Goal: Task Accomplishment & Management: Use online tool/utility

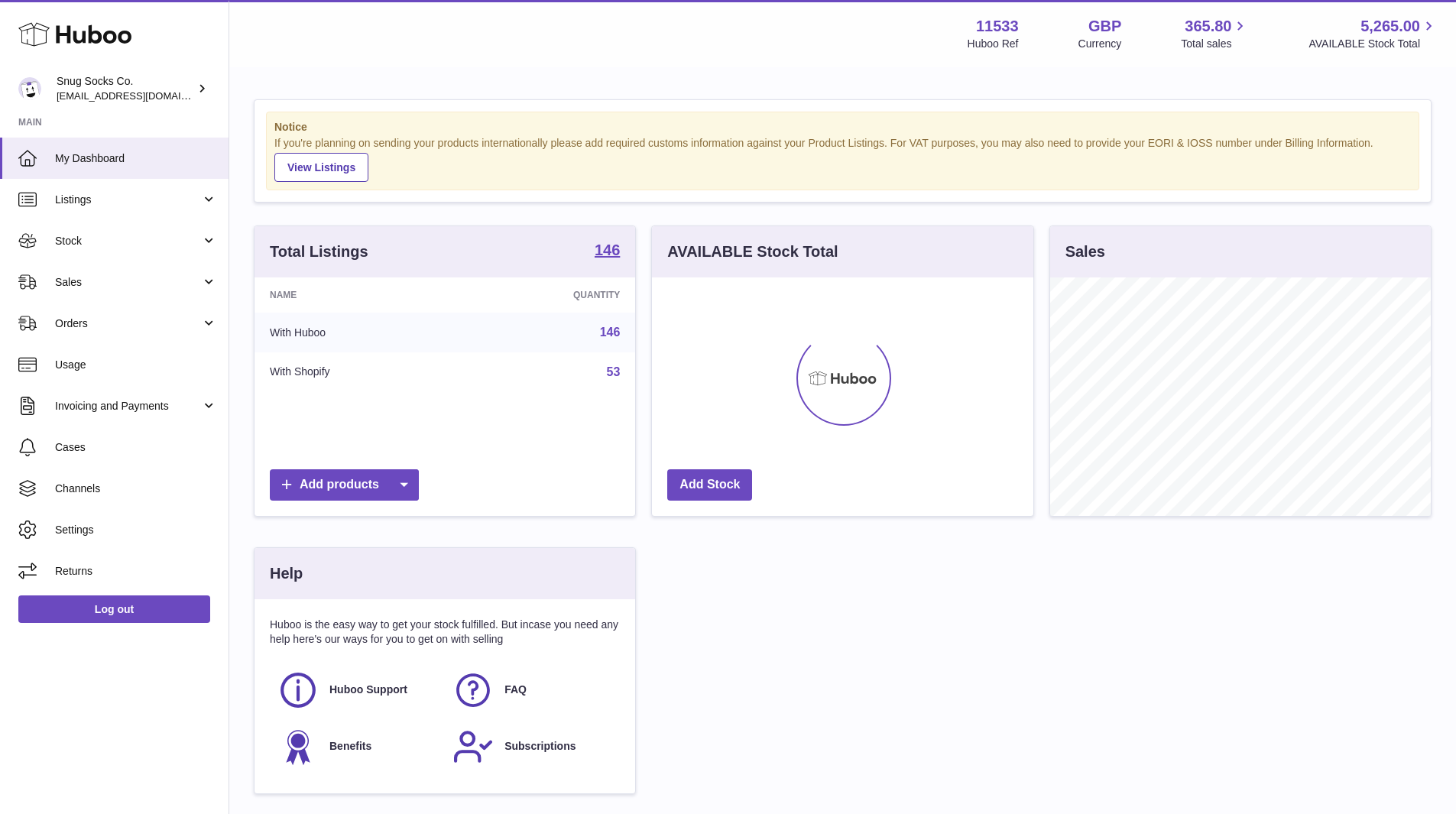
scroll to position [238, 382]
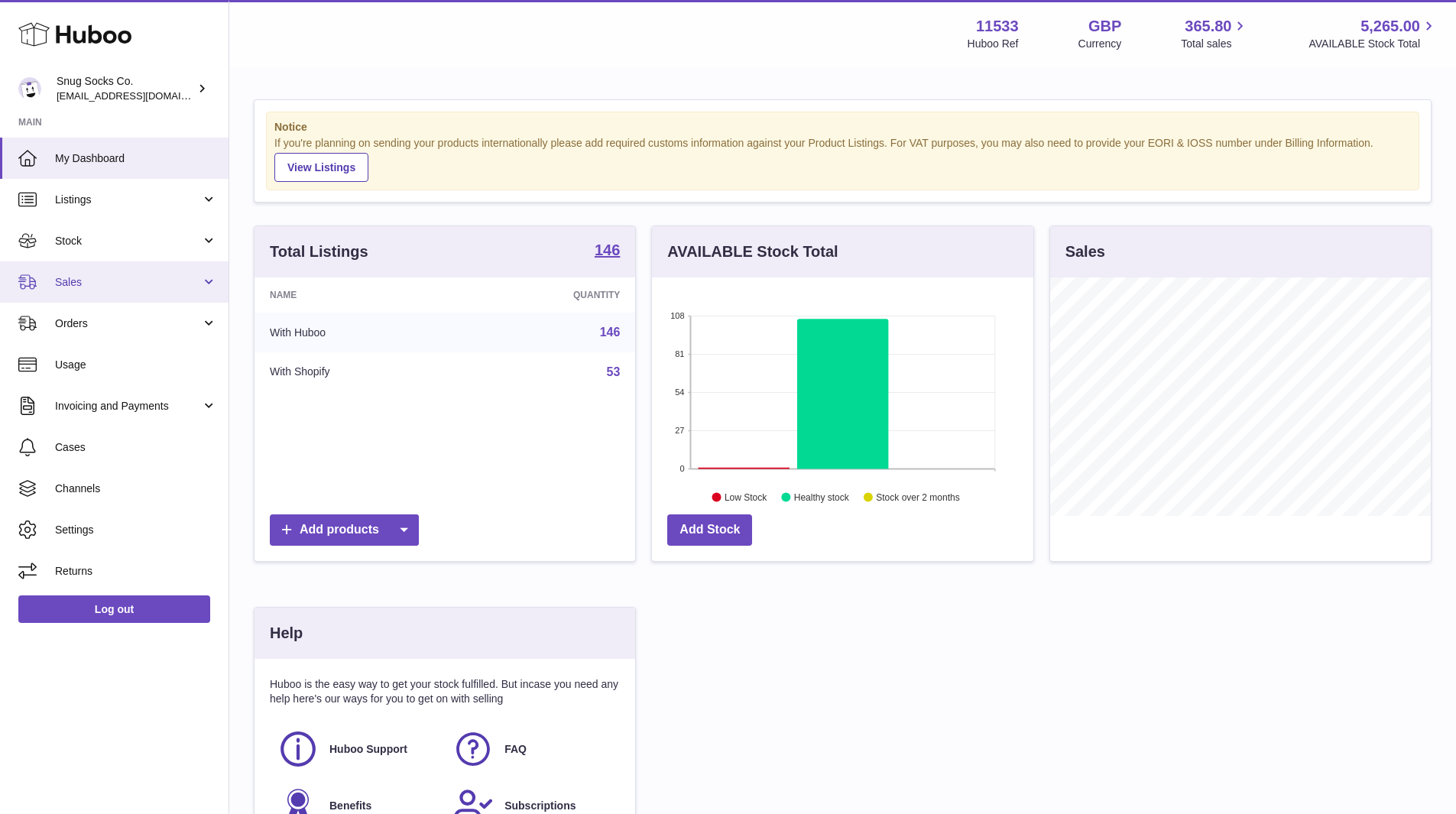
click at [113, 265] on link "Sales" at bounding box center [114, 281] width 228 height 41
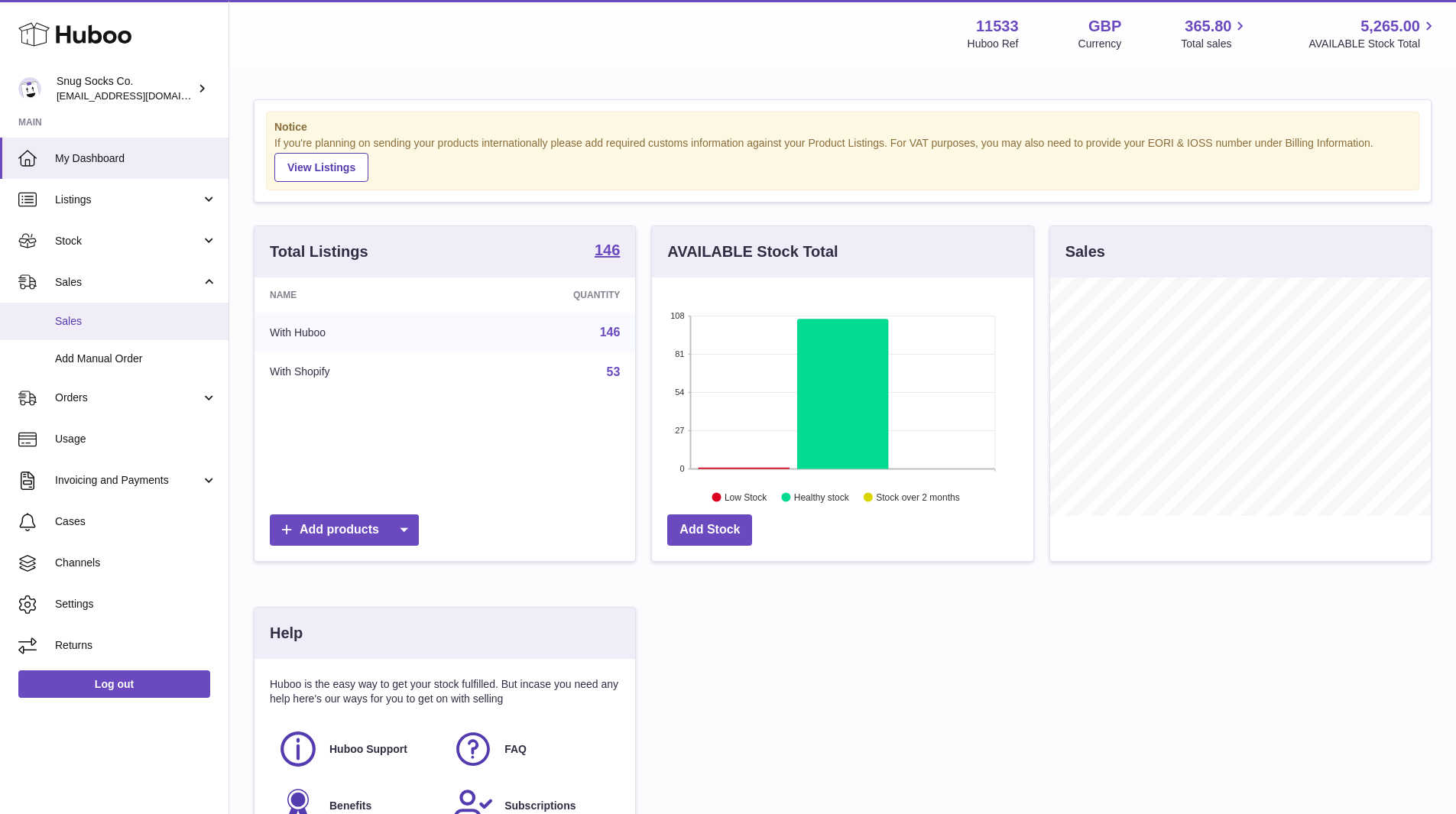
click at [83, 309] on link "Sales" at bounding box center [114, 322] width 228 height 38
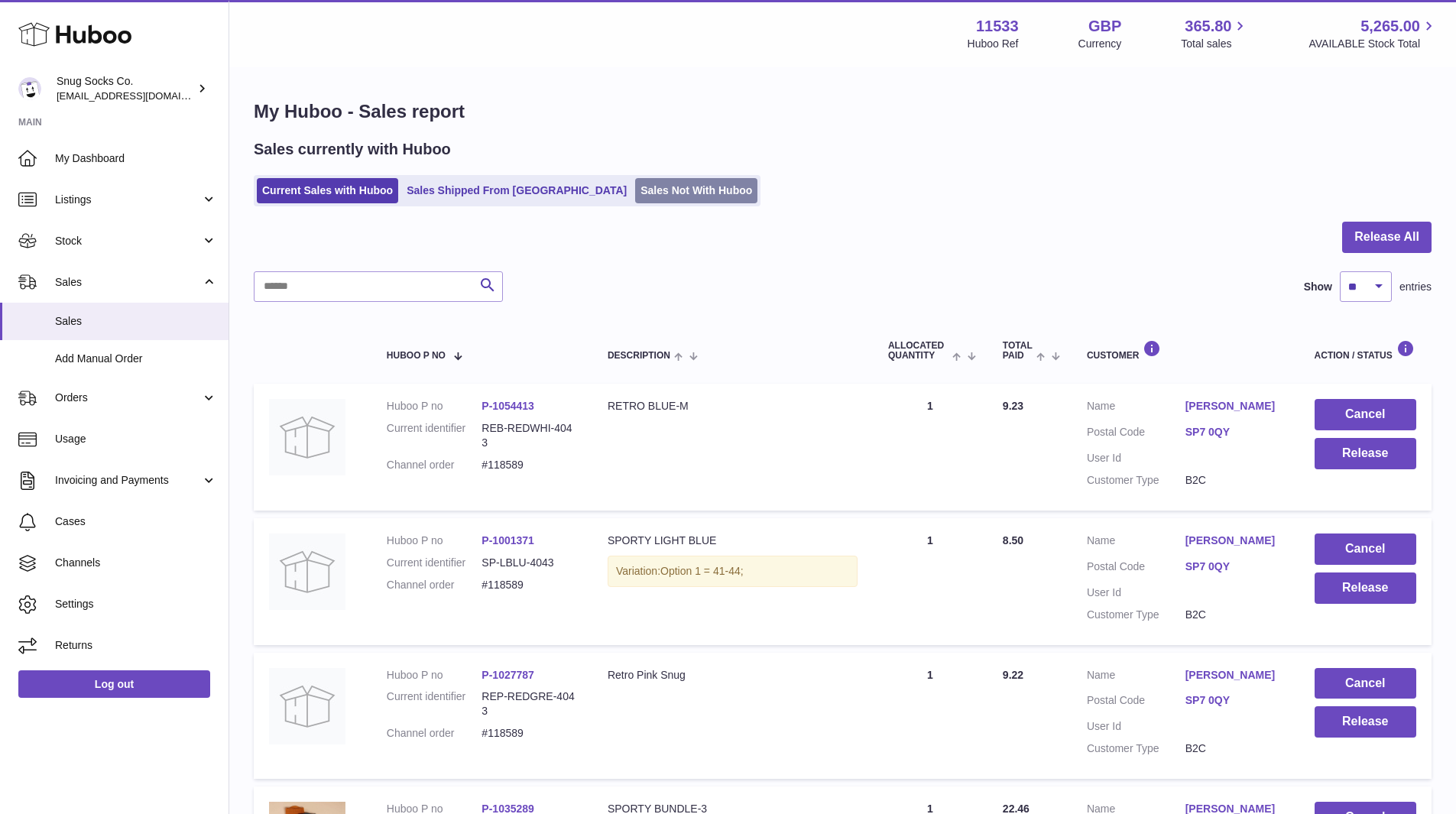
click at [635, 190] on link "Sales Not With Huboo" at bounding box center [696, 191] width 123 height 25
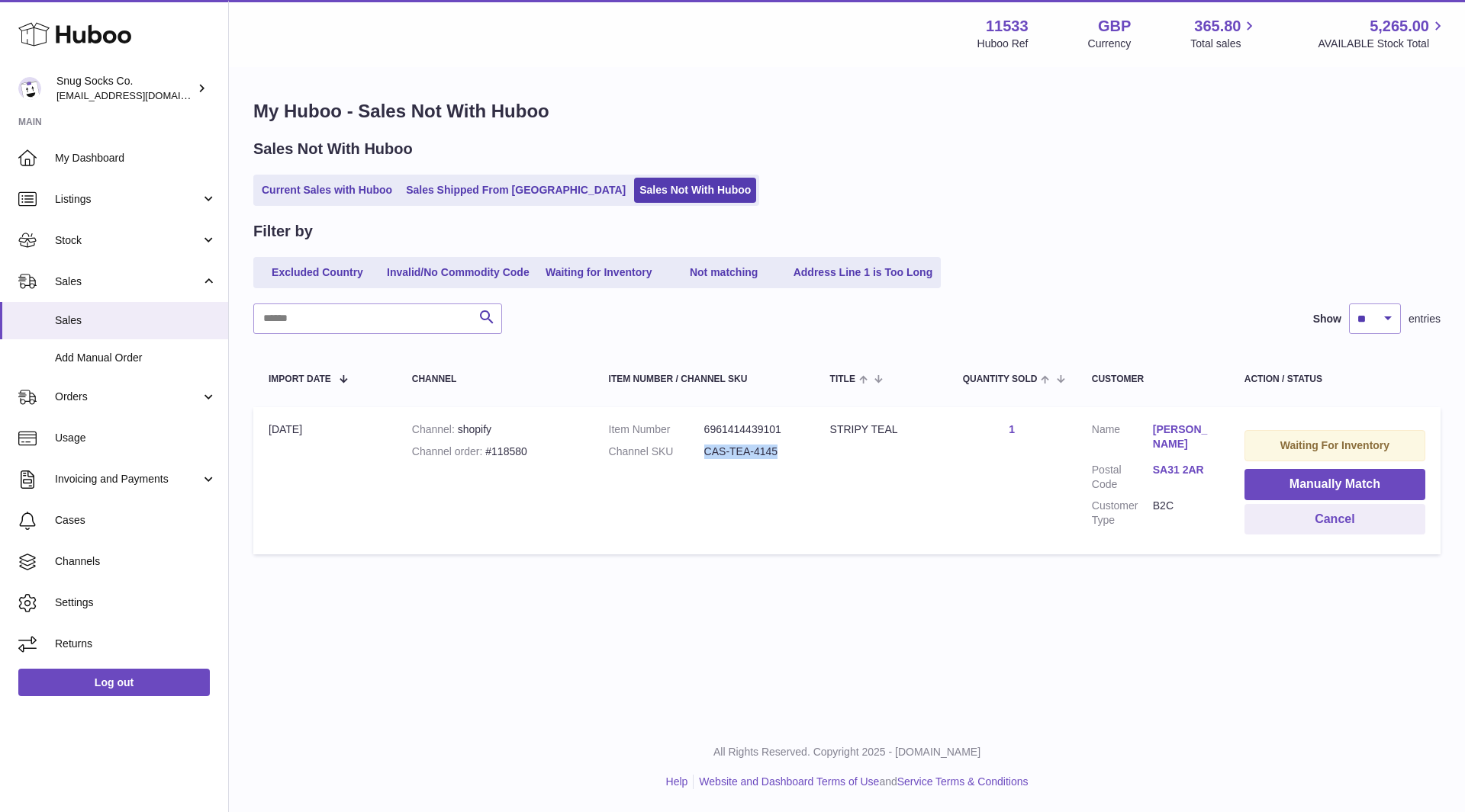
drag, startPoint x: 784, startPoint y: 451, endPoint x: 706, endPoint y: 456, distance: 78.2
click at [706, 456] on dd "CAS-TEA-4145" at bounding box center [752, 452] width 96 height 15
copy dd "CAS-TEA-4145"
drag, startPoint x: 1286, startPoint y: 487, endPoint x: 1171, endPoint y: 491, distance: 115.1
click at [1285, 487] on button "Manually Match" at bounding box center [1335, 484] width 181 height 31
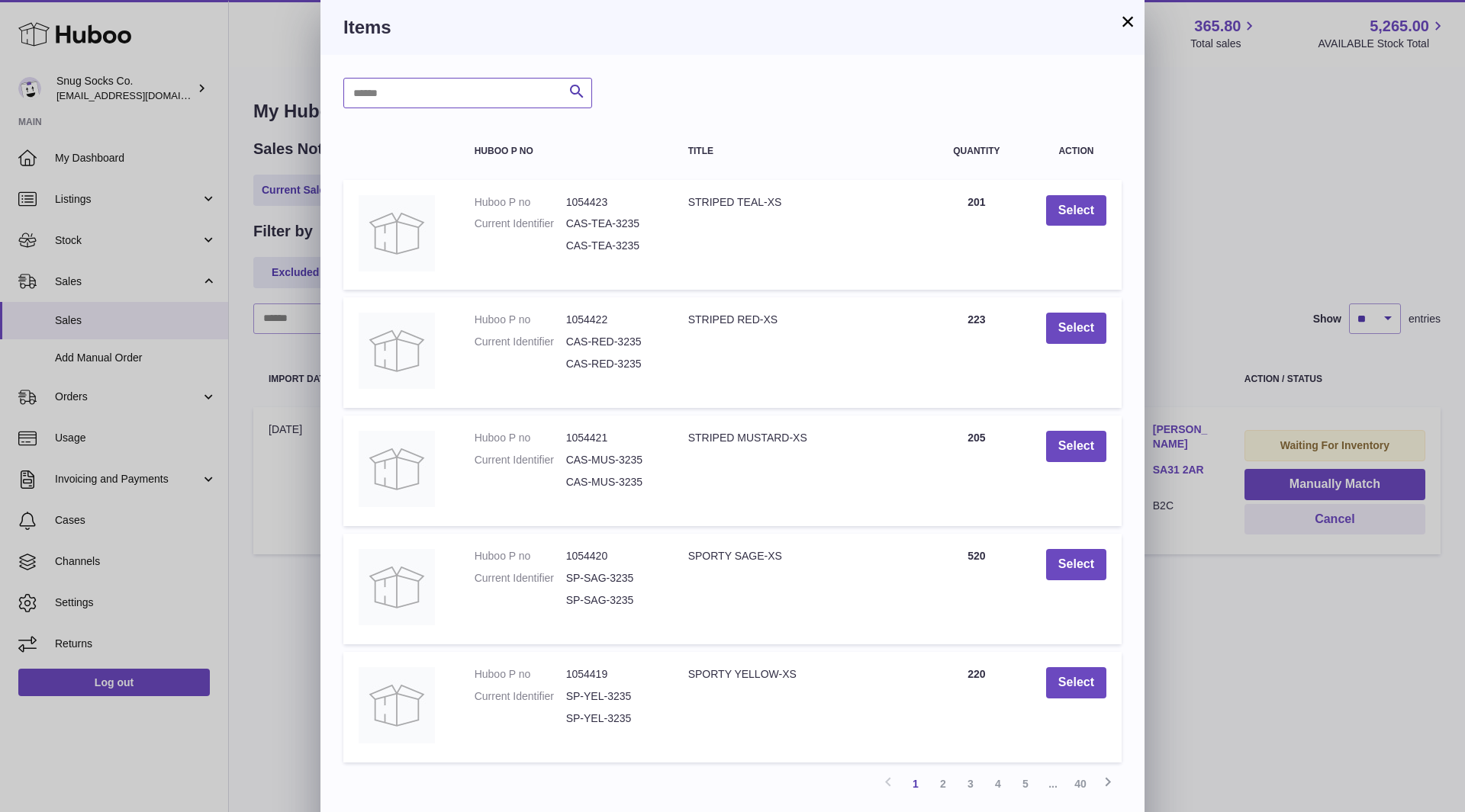
click at [478, 98] on input "text" at bounding box center [468, 93] width 249 height 31
paste input "**********"
type input "**********"
click at [575, 101] on icon "submit" at bounding box center [576, 92] width 18 height 19
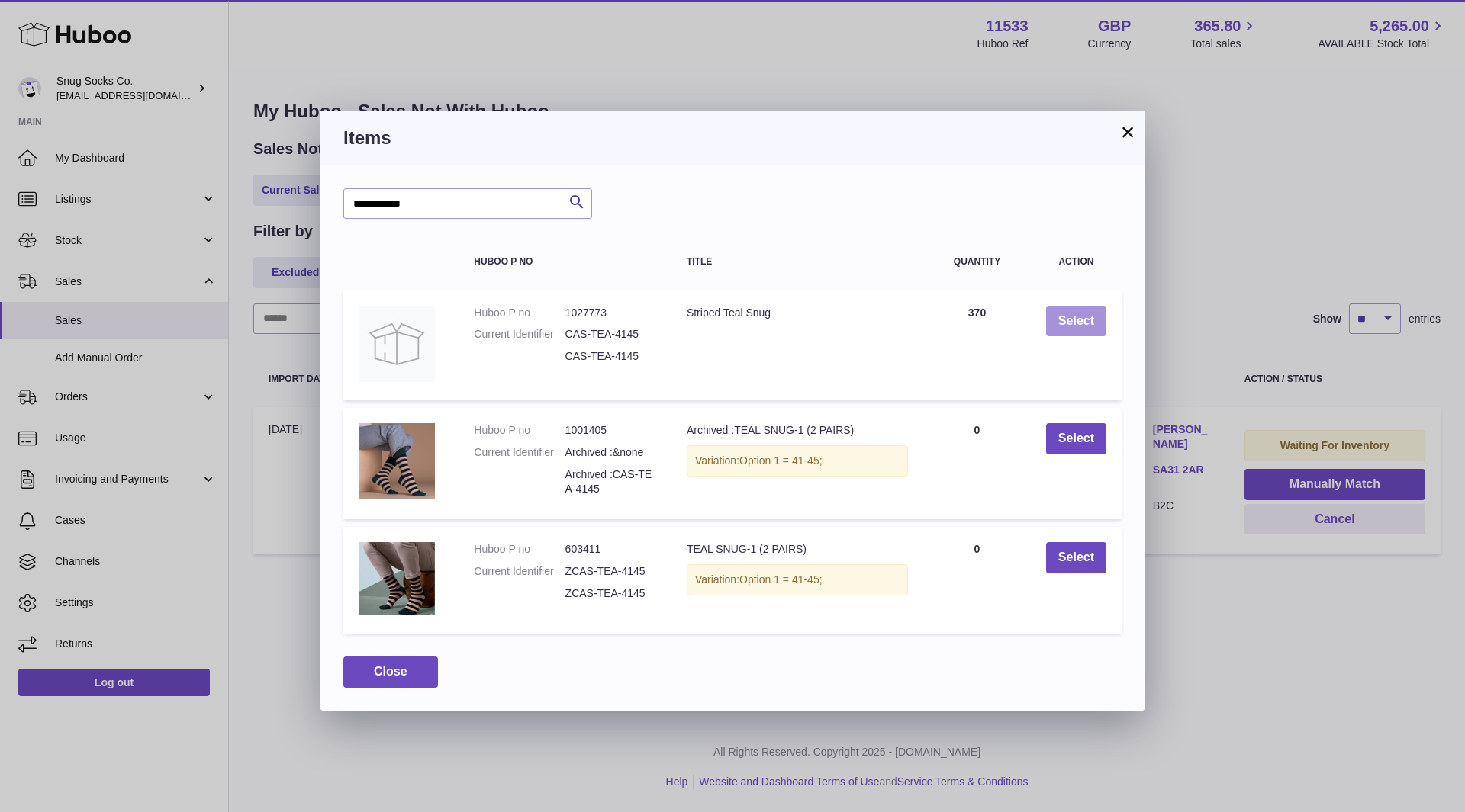
click at [1080, 324] on button "Select" at bounding box center [1076, 320] width 61 height 31
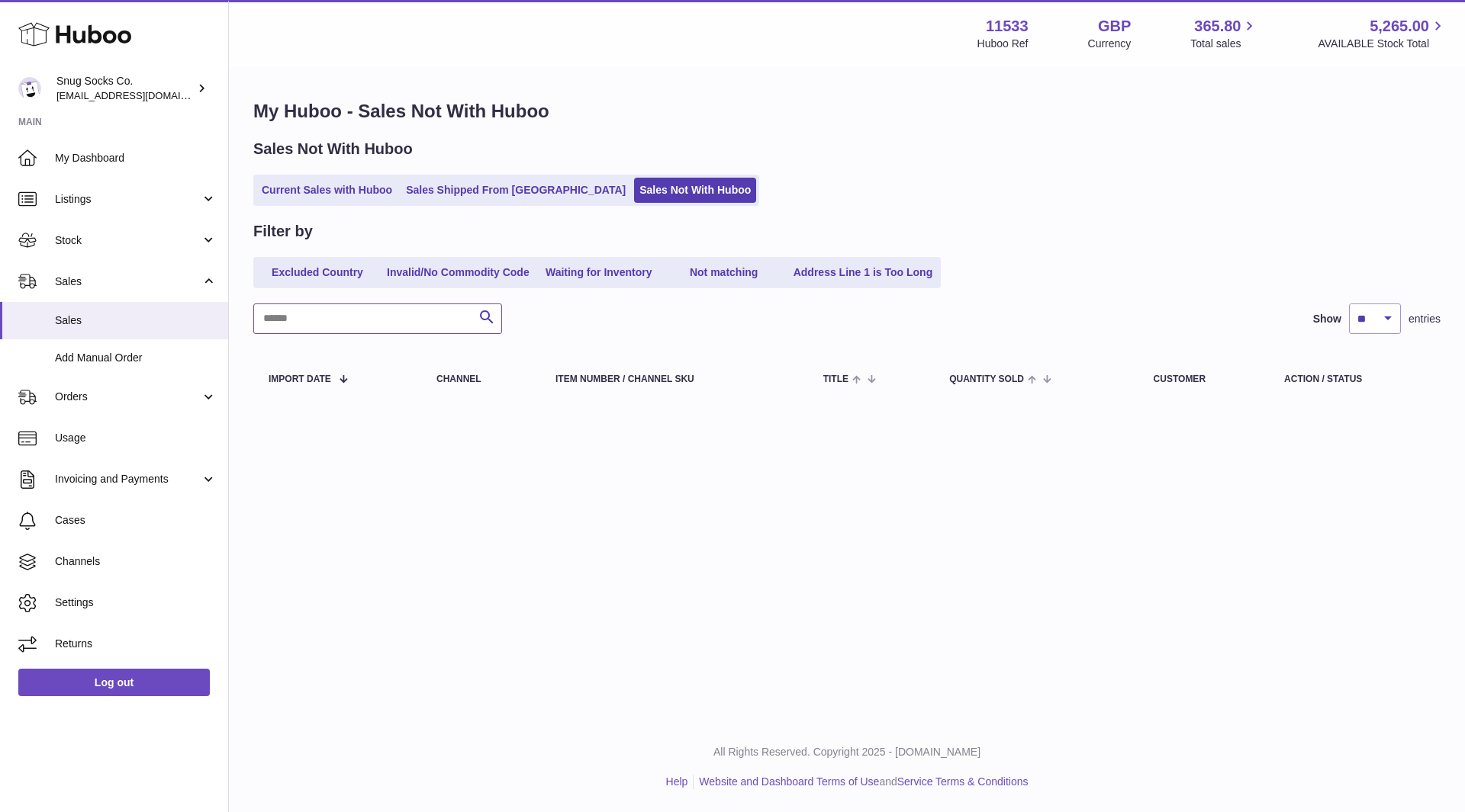
click at [378, 326] on input "text" at bounding box center [378, 318] width 249 height 31
paste input "**********"
type input "**********"
click at [309, 204] on ul "Current Sales with Huboo Sales Shipped From Huboo Sales Not With Huboo" at bounding box center [507, 190] width 506 height 31
click at [311, 189] on link "Current Sales with Huboo" at bounding box center [327, 190] width 141 height 25
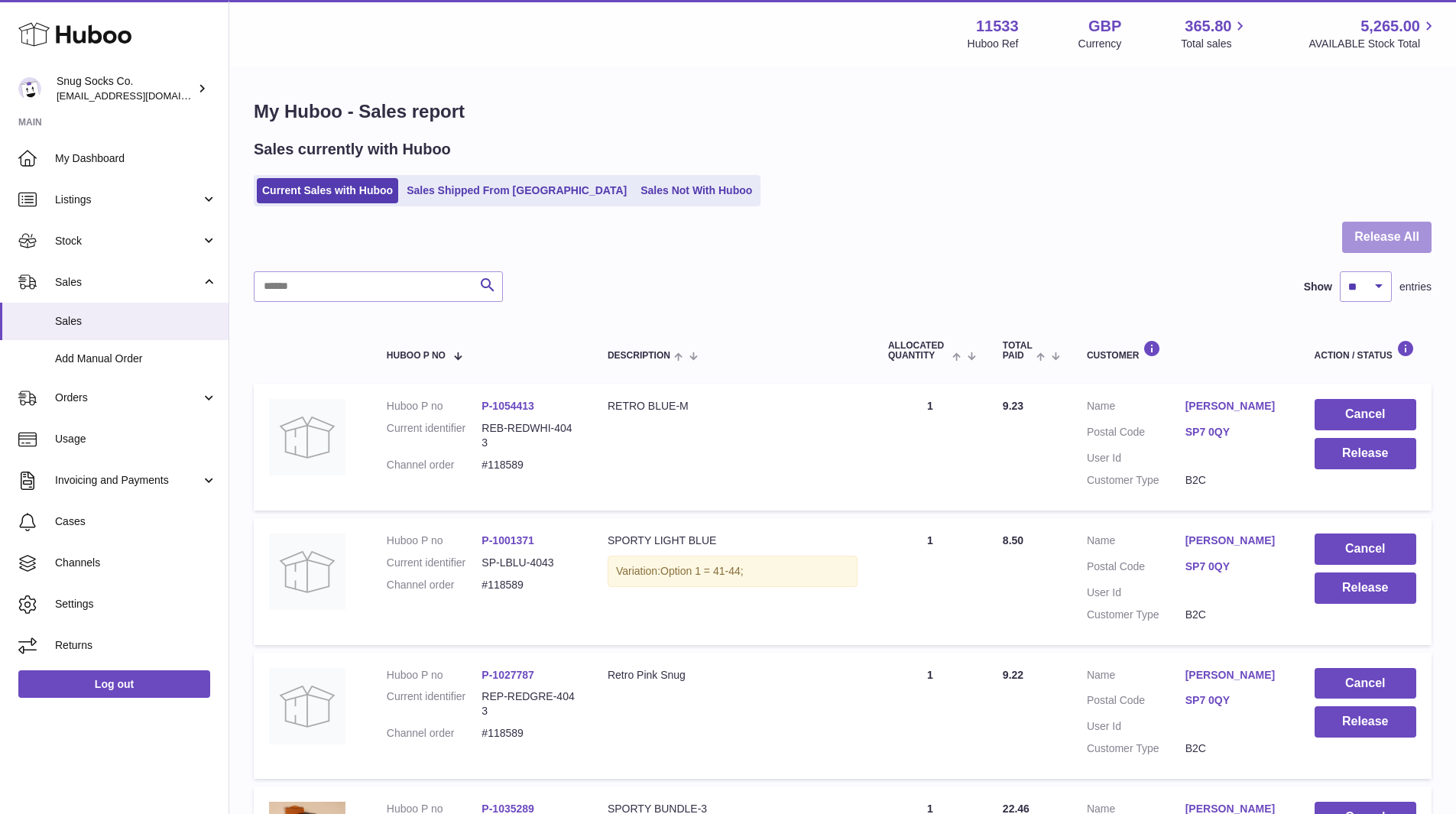
click at [1358, 225] on button "Release All" at bounding box center [1387, 236] width 90 height 31
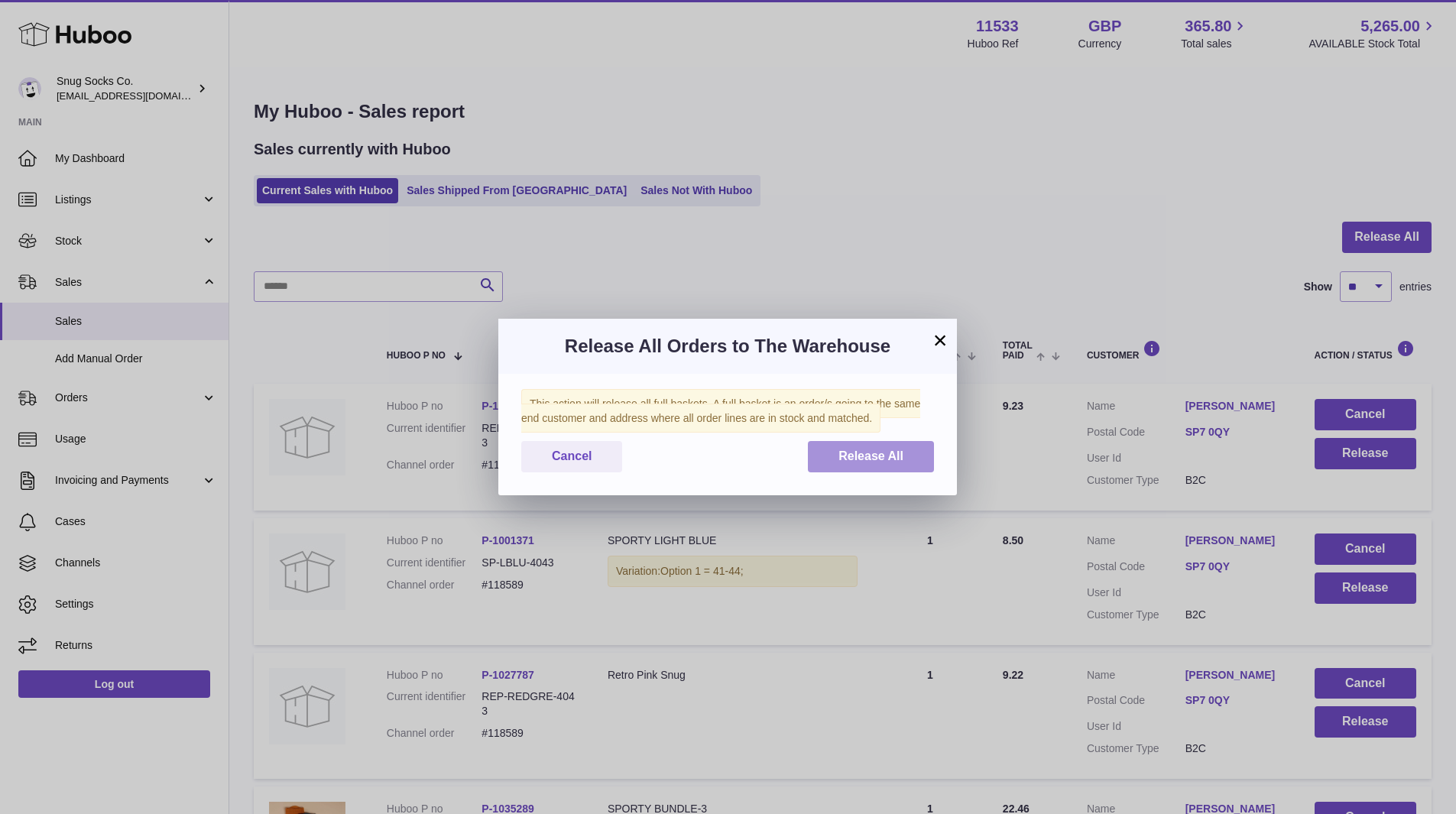
click at [852, 449] on button "Release All" at bounding box center [871, 456] width 126 height 31
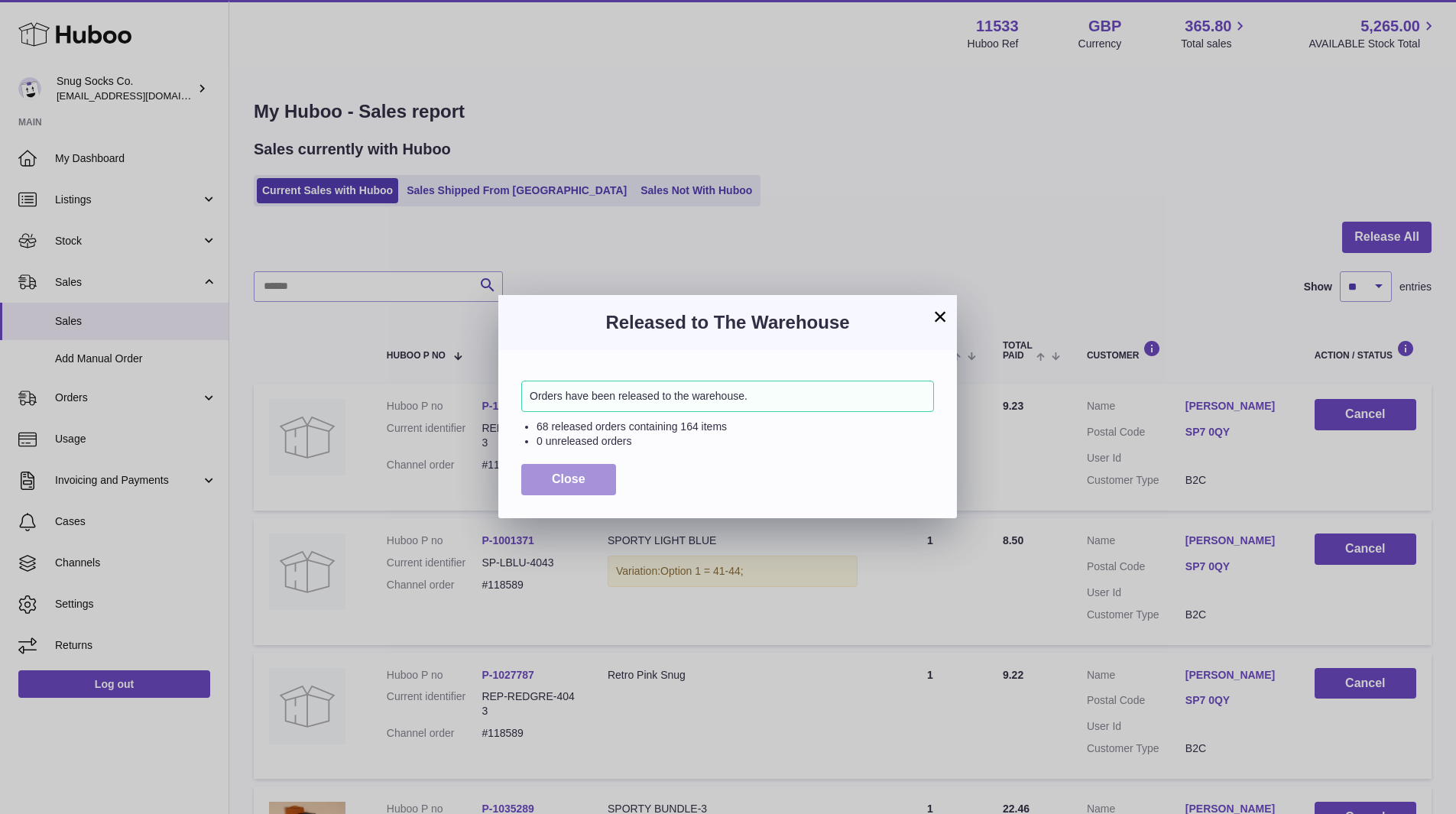
click at [578, 478] on span "Close" at bounding box center [568, 479] width 34 height 13
